Goal: Information Seeking & Learning: Check status

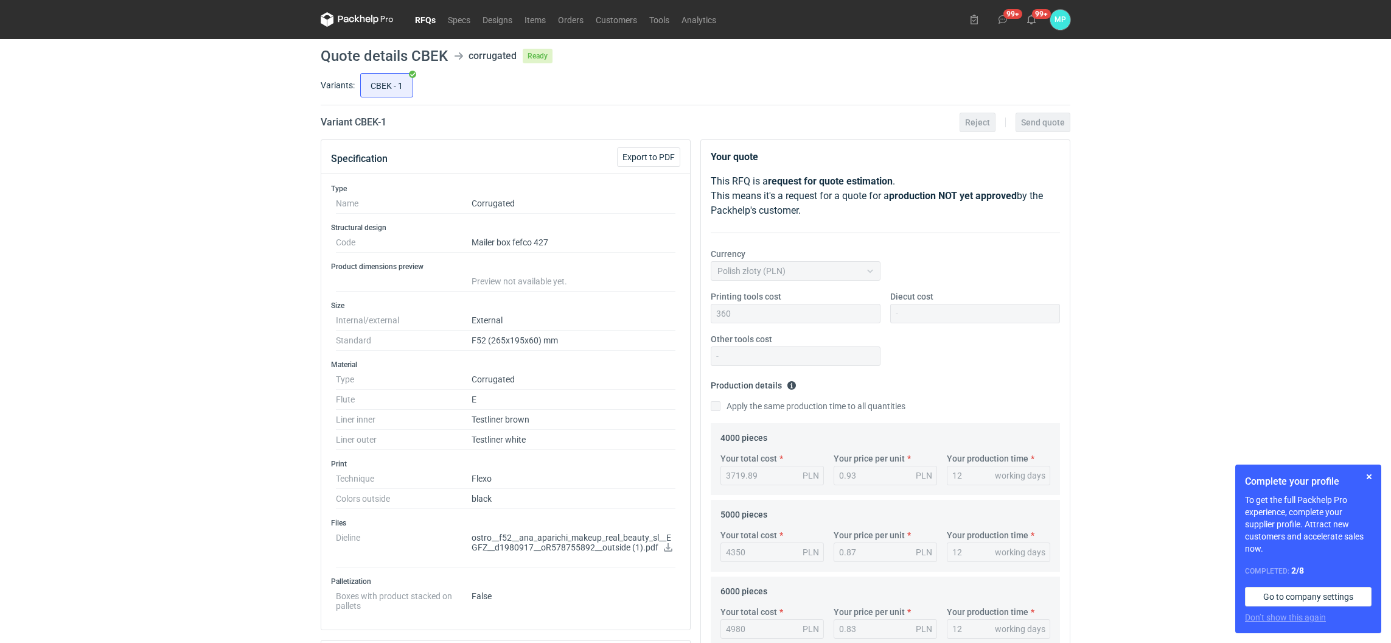
drag, startPoint x: 0, startPoint y: 0, endPoint x: 434, endPoint y: 17, distance: 434.3
click at [434, 17] on link "RFQs" at bounding box center [425, 19] width 33 height 15
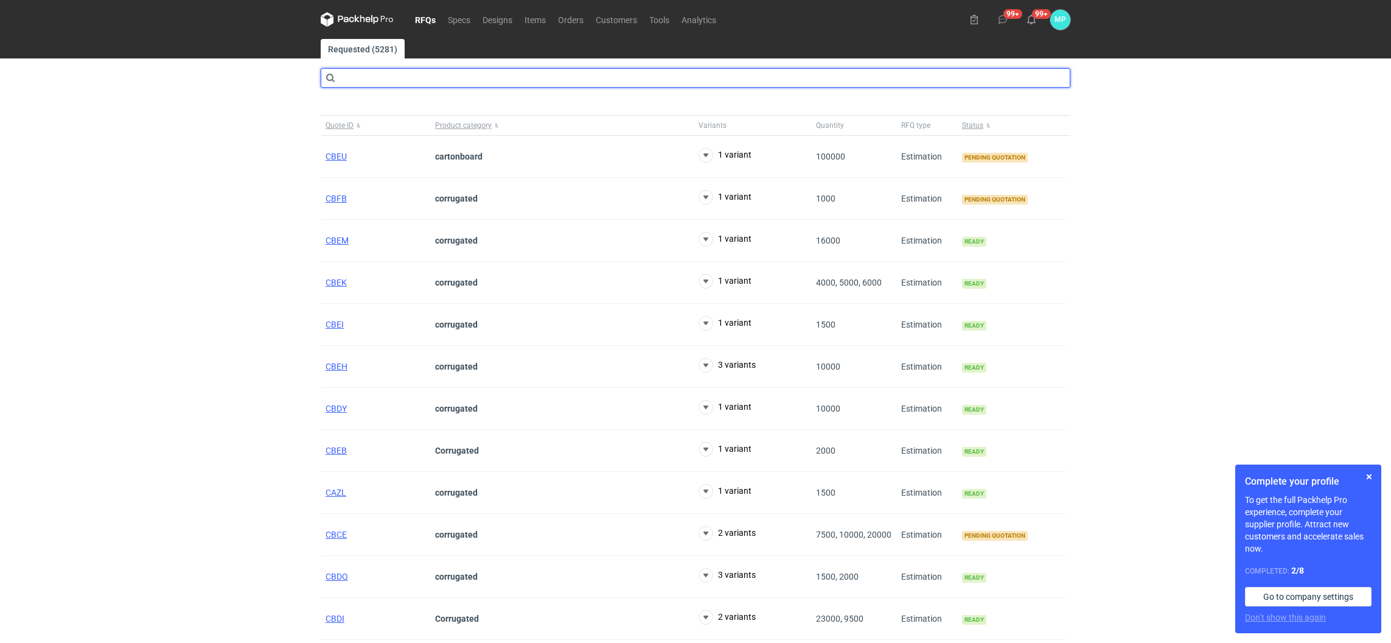
click at [393, 85] on input "text" at bounding box center [696, 77] width 750 height 19
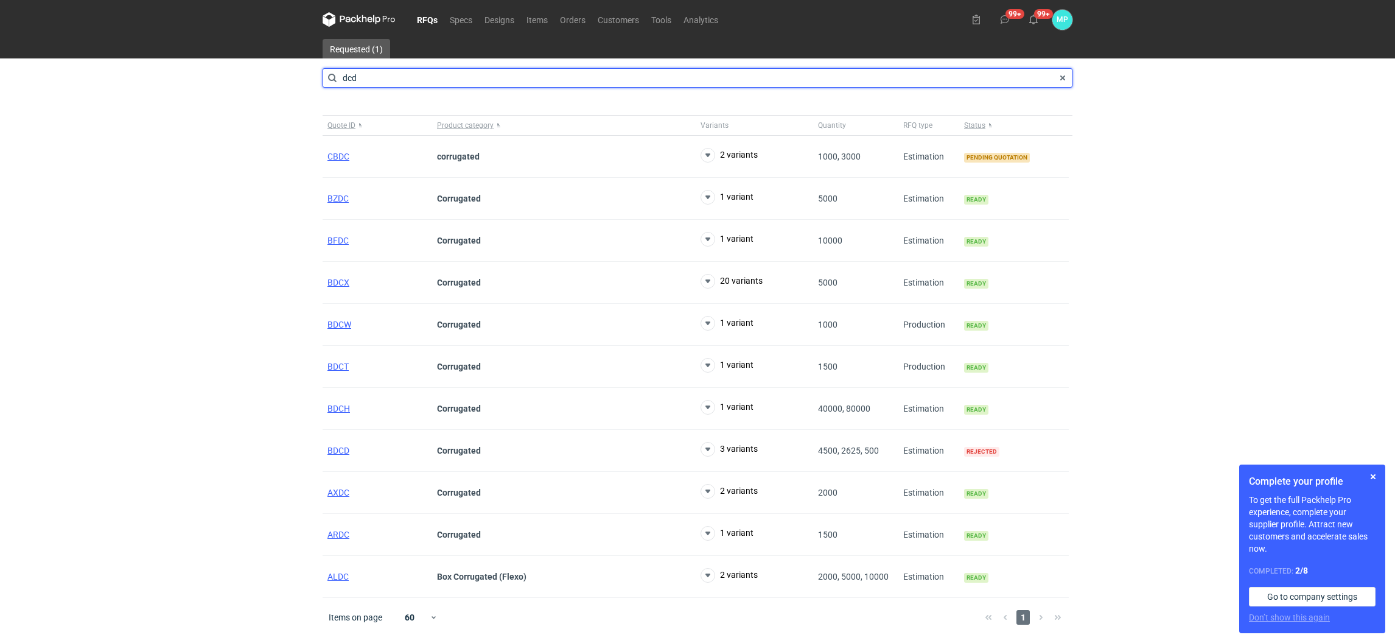
drag, startPoint x: 356, startPoint y: 79, endPoint x: 334, endPoint y: 79, distance: 21.9
click at [334, 79] on input "dcd" at bounding box center [698, 77] width 750 height 19
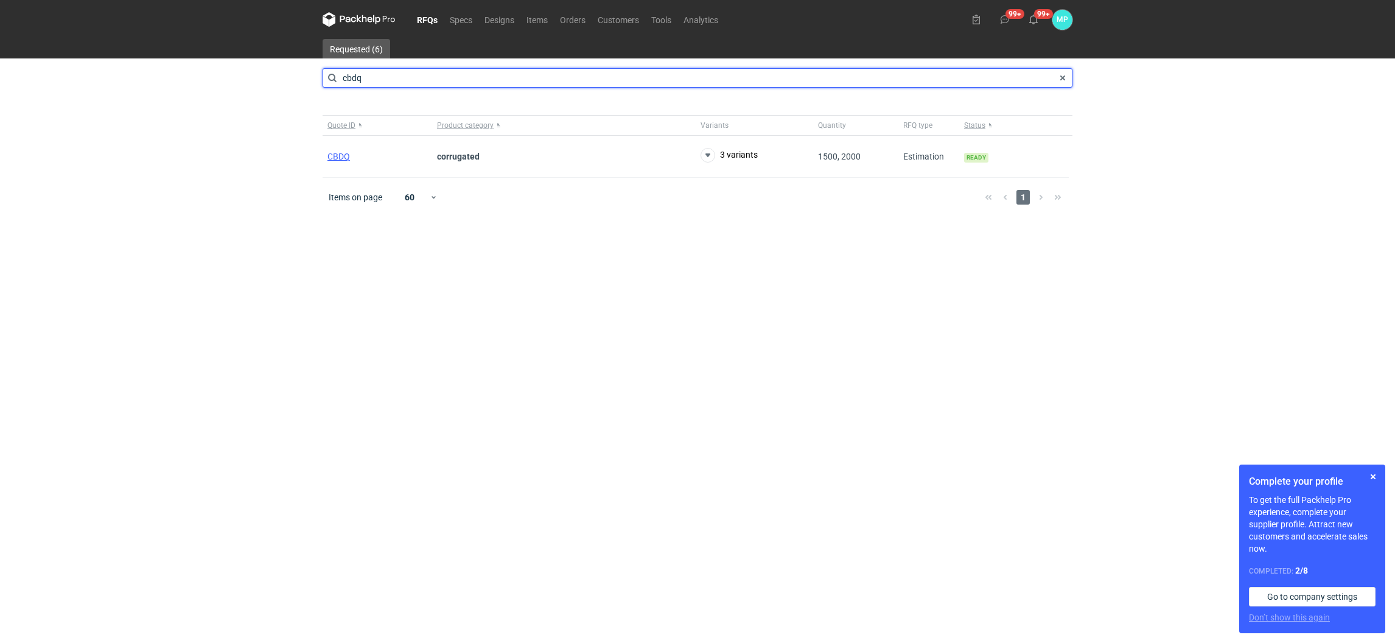
type input "cbdq"
